Goal: Task Accomplishment & Management: Complete application form

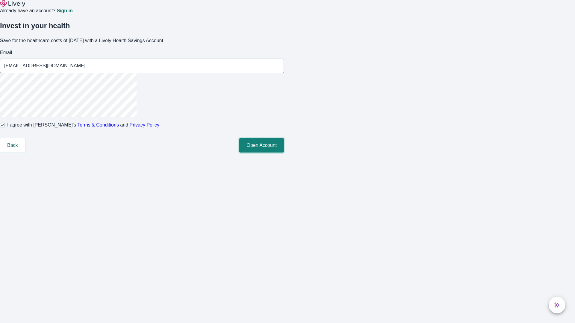
click at [284, 153] on button "Open Account" at bounding box center [261, 145] width 45 height 14
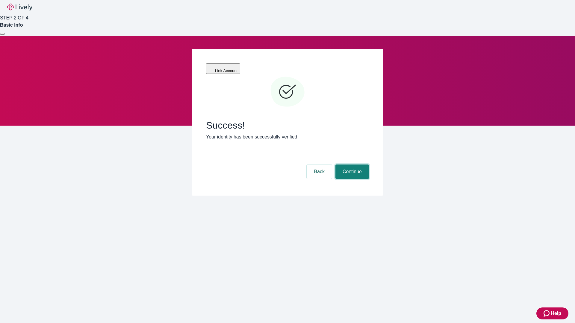
click at [351, 165] on button "Continue" at bounding box center [352, 172] width 34 height 14
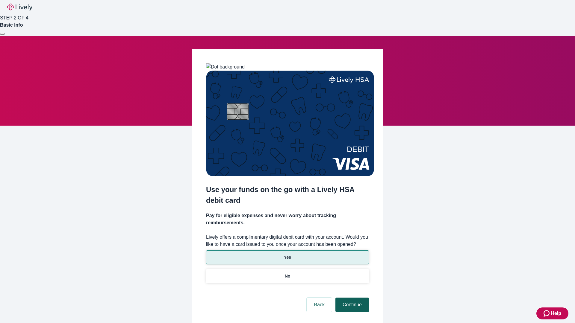
click at [287, 254] on p "Yes" at bounding box center [287, 257] width 7 height 6
click at [351, 298] on button "Continue" at bounding box center [352, 305] width 34 height 14
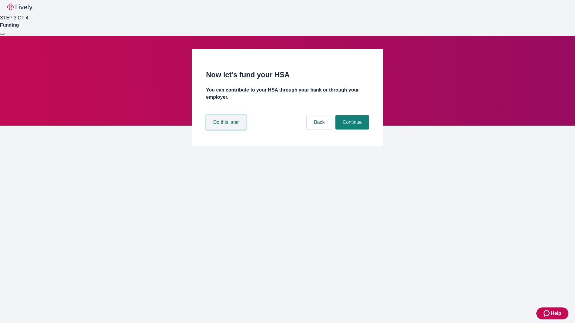
click at [227, 130] on button "Do this later" at bounding box center [226, 122] width 40 height 14
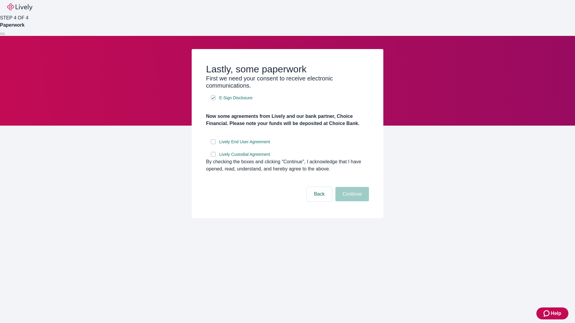
click at [213, 144] on input "Lively End User Agreement" at bounding box center [213, 141] width 5 height 5
checkbox input "true"
click at [213, 157] on input "Lively Custodial Agreement" at bounding box center [213, 154] width 5 height 5
checkbox input "true"
click at [351, 201] on button "Continue" at bounding box center [352, 194] width 34 height 14
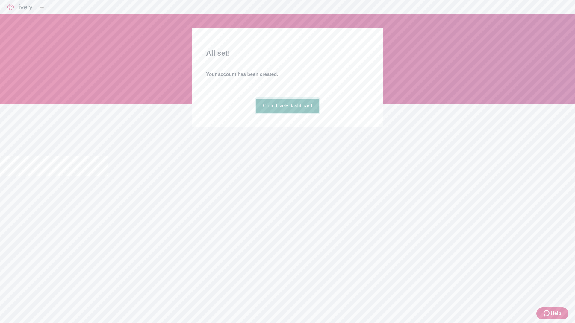
click at [287, 113] on link "Go to Lively dashboard" at bounding box center [288, 106] width 64 height 14
